Goal: Task Accomplishment & Management: Manage account settings

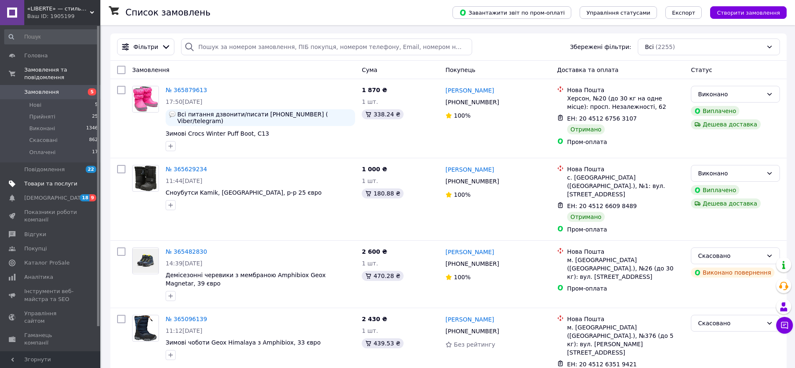
click at [50, 180] on span "Товари та послуги" at bounding box center [50, 184] width 53 height 8
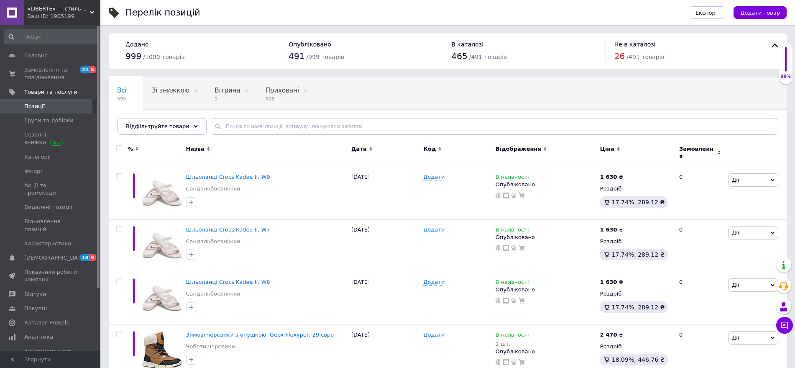
click at [324, 125] on div "Всі 999 Зі знижкою 0 Видалити Редагувати Вітрина 9 Видалити Редагувати Прихован…" at bounding box center [448, 105] width 678 height 57
click at [325, 125] on input "text" at bounding box center [494, 126] width 567 height 17
paste input "Sentiero з мембраною Amphibiox"
type input "Sentiero з мембраною Amphibiox"
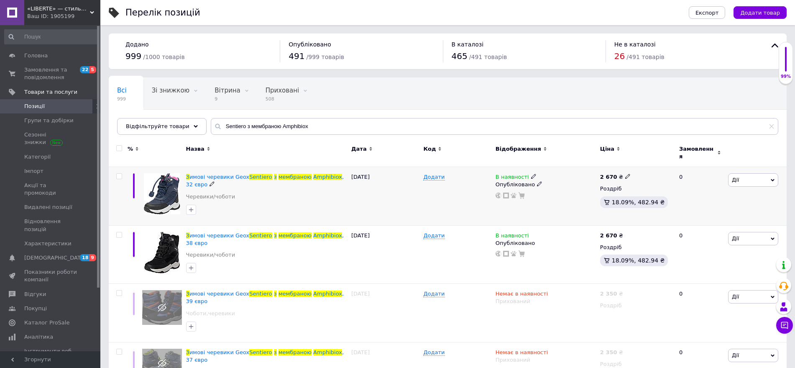
click at [507, 181] on div "Опубліковано" at bounding box center [545, 185] width 100 height 8
click at [507, 195] on li "Прихований" at bounding box center [543, 201] width 103 height 12
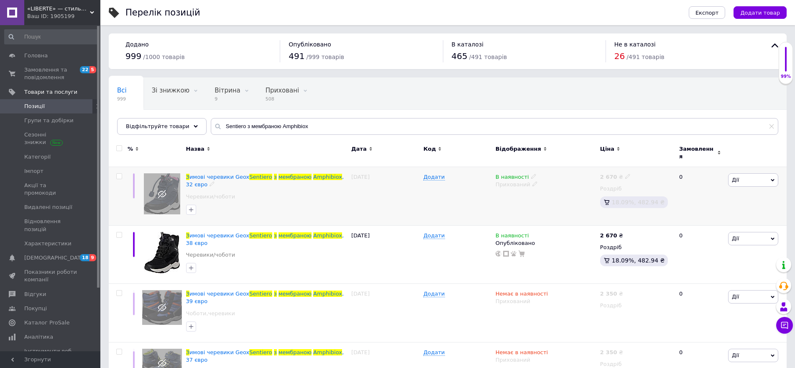
click at [515, 174] on span "В наявності" at bounding box center [511, 178] width 33 height 9
drag, startPoint x: 549, startPoint y: 177, endPoint x: 538, endPoint y: 183, distance: 13.1
click at [550, 177] on li "Немає в наявності" at bounding box center [578, 183] width 79 height 12
click at [478, 200] on div "Додати" at bounding box center [457, 196] width 72 height 59
click at [321, 130] on input "Sentiero з мембраною Amphibiox" at bounding box center [494, 126] width 567 height 17
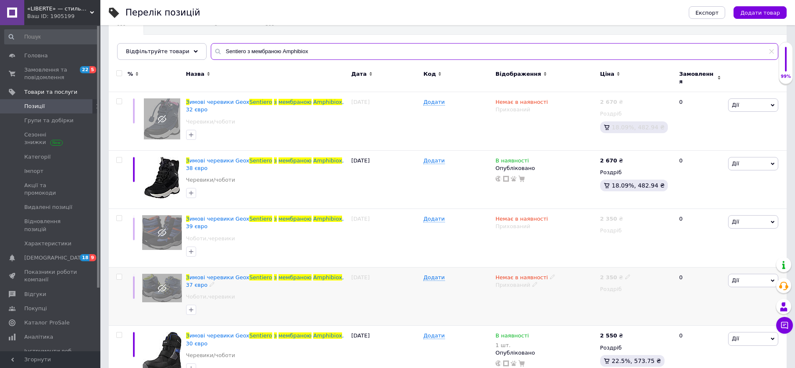
scroll to position [94, 0]
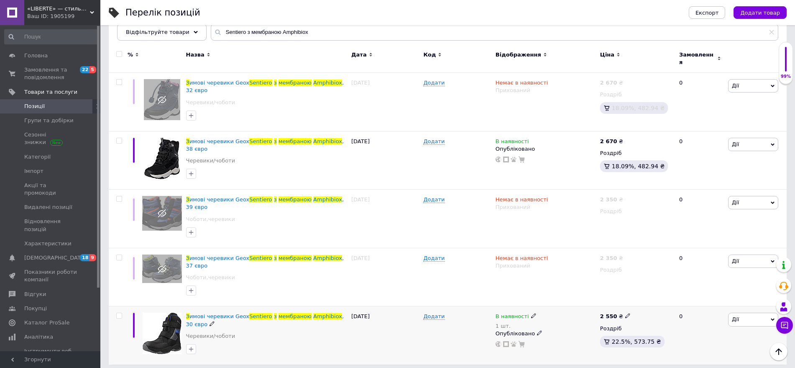
click at [522, 330] on div "Опубліковано" at bounding box center [545, 333] width 100 height 8
click at [526, 345] on li "Прихований" at bounding box center [543, 349] width 103 height 12
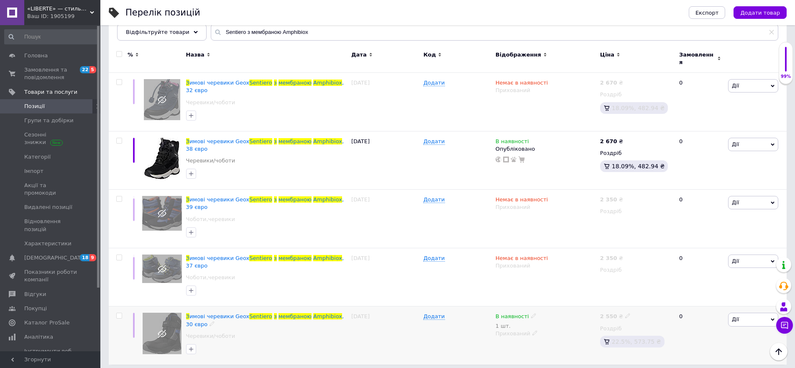
click at [518, 313] on span "В наявності" at bounding box center [511, 317] width 33 height 9
click at [569, 321] on li "Немає в наявності" at bounding box center [578, 327] width 79 height 12
drag, startPoint x: 566, startPoint y: 338, endPoint x: 424, endPoint y: 318, distance: 143.2
click at [424, 318] on div "З имові черевики Geox Sentiero з мембраною Amphibiox , 30 євро Черевики/чоботи …" at bounding box center [448, 335] width 678 height 58
type input "0"
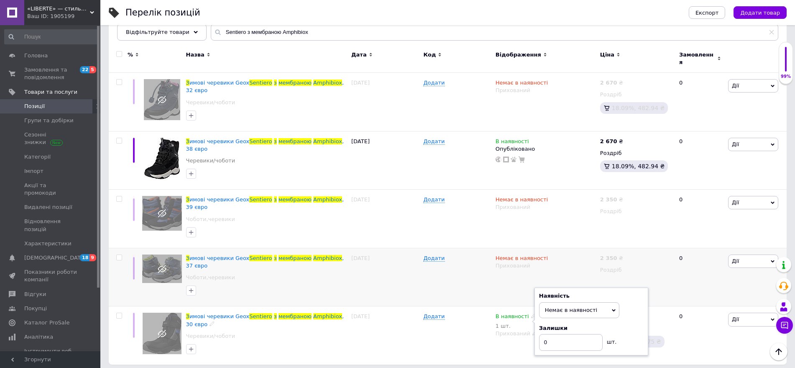
drag, startPoint x: 404, startPoint y: 346, endPoint x: 468, endPoint y: 300, distance: 79.0
click at [404, 346] on div "[DATE]" at bounding box center [385, 335] width 72 height 58
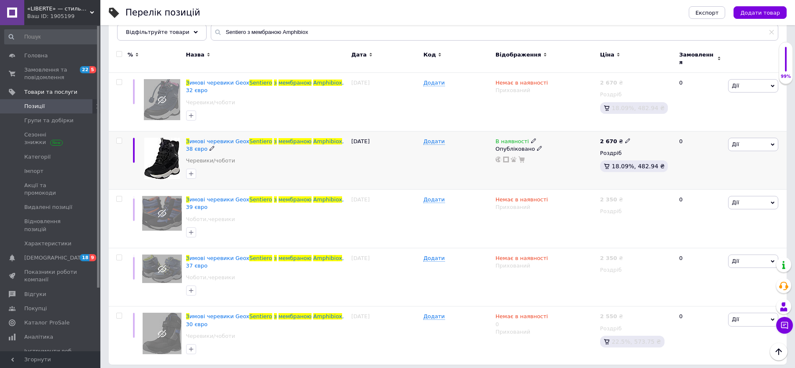
scroll to position [0, 0]
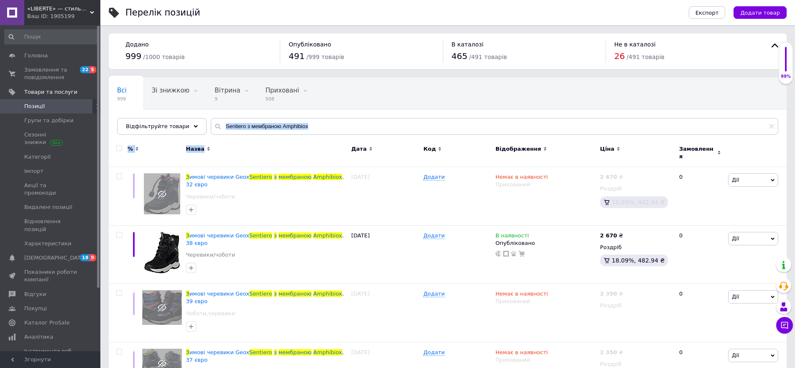
drag, startPoint x: 334, startPoint y: 148, endPoint x: 326, endPoint y: 128, distance: 21.5
click at [326, 128] on div "Всі 999 Зі знижкою 0 Видалити Редагувати Вітрина 9 Видалити Редагувати Прихован…" at bounding box center [448, 267] width 678 height 381
drag, startPoint x: 326, startPoint y: 128, endPoint x: 0, endPoint y: 52, distance: 334.6
click at [0, 52] on div "«LIBERTE» — стильная и комфортная обувь для всей семьи Ваш ID: 1905199 Сайт «LI…" at bounding box center [397, 233] width 795 height 467
paste input "XLED"
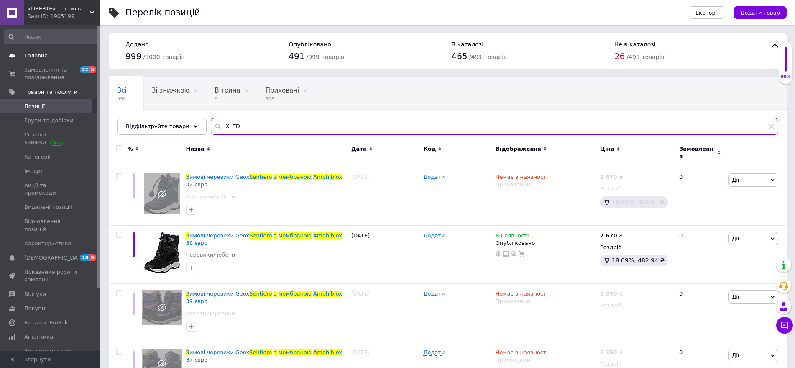
type input "XLED"
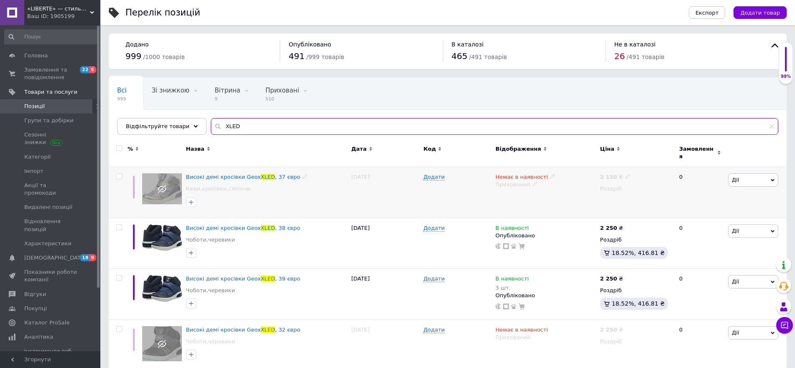
scroll to position [5, 0]
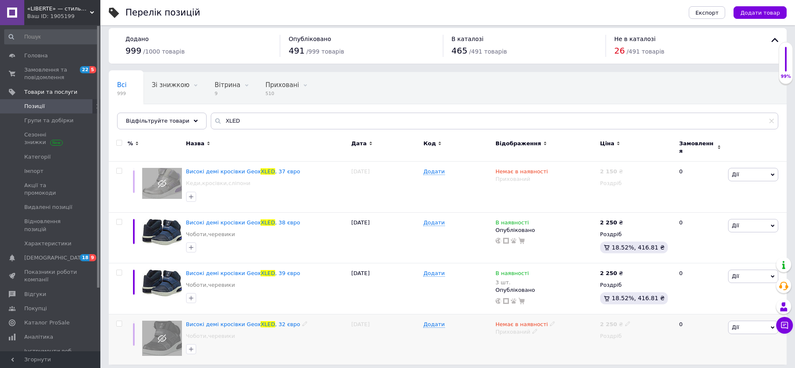
click at [517, 328] on div "Прихований" at bounding box center [545, 332] width 100 height 8
click at [522, 342] on li "Опубліковано" at bounding box center [543, 348] width 103 height 12
click at [526, 321] on span "Немає в наявності" at bounding box center [521, 325] width 52 height 9
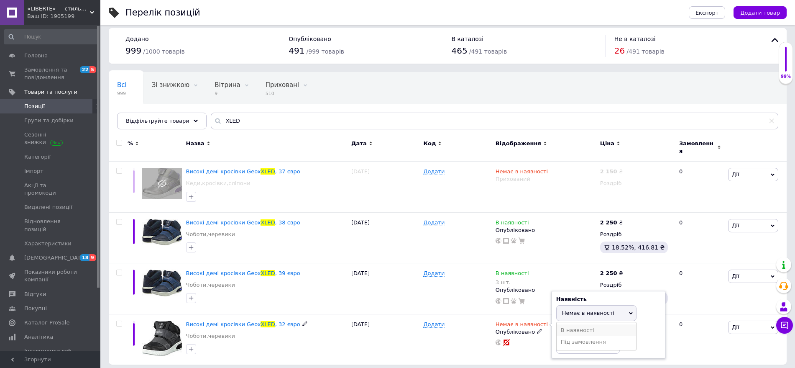
click at [568, 324] on li "В наявності" at bounding box center [596, 330] width 79 height 12
click at [580, 339] on input at bounding box center [588, 345] width 64 height 17
type input "1"
click at [440, 328] on div "Додати" at bounding box center [457, 339] width 72 height 51
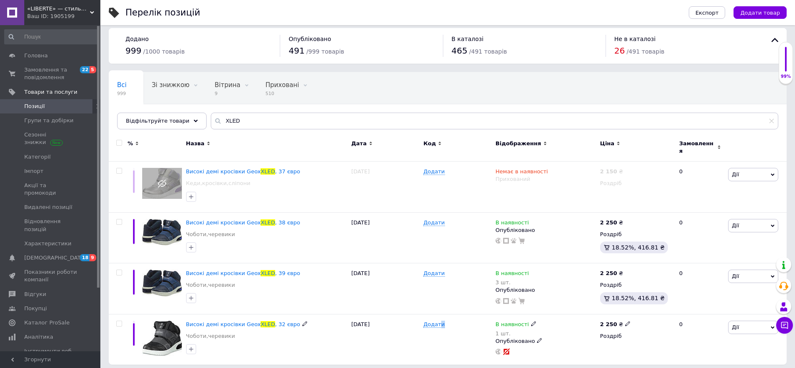
click at [470, 342] on div "Додати" at bounding box center [457, 339] width 72 height 51
